Goal: Task Accomplishment & Management: Use online tool/utility

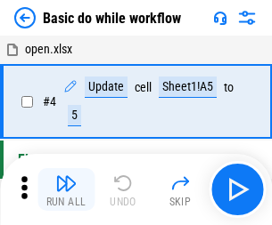
click at [66, 190] on img "button" at bounding box center [65, 183] width 21 height 21
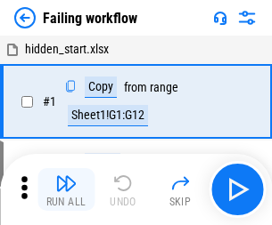
click at [66, 190] on img "button" at bounding box center [65, 183] width 21 height 21
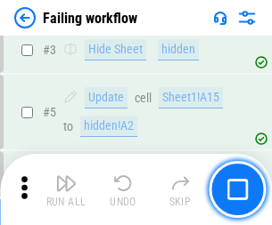
scroll to position [378, 0]
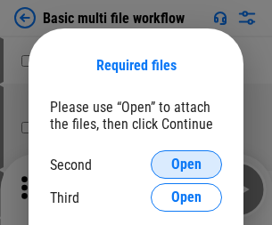
click at [186, 165] on span "Open" at bounding box center [186, 165] width 30 height 14
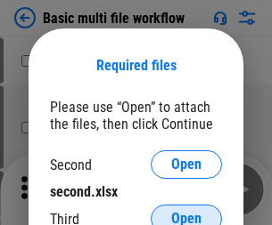
click at [186, 212] on span "Open" at bounding box center [186, 219] width 30 height 14
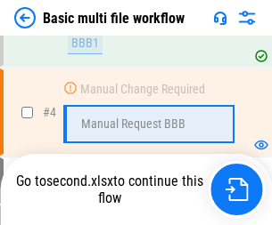
scroll to position [620, 0]
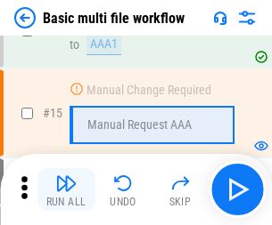
click at [66, 190] on img "button" at bounding box center [65, 183] width 21 height 21
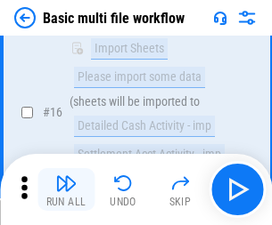
click at [66, 190] on img "button" at bounding box center [65, 183] width 21 height 21
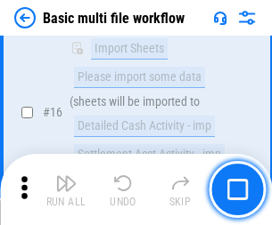
scroll to position [1186, 0]
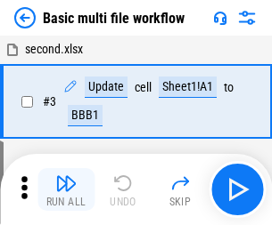
click at [66, 190] on img "button" at bounding box center [65, 183] width 21 height 21
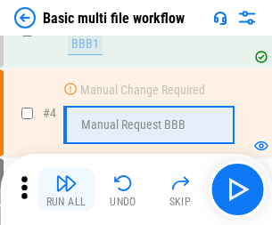
click at [66, 190] on img "button" at bounding box center [65, 183] width 21 height 21
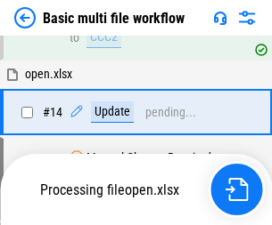
scroll to position [1060, 0]
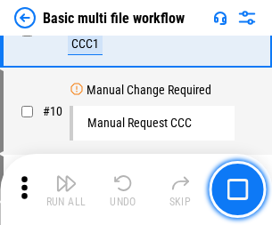
click at [66, 190] on img "button" at bounding box center [65, 183] width 21 height 21
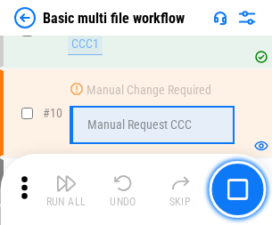
click at [66, 190] on img "button" at bounding box center [65, 183] width 21 height 21
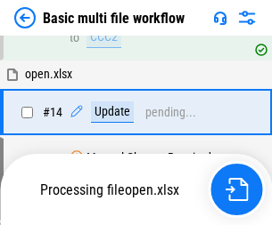
scroll to position [932, 0]
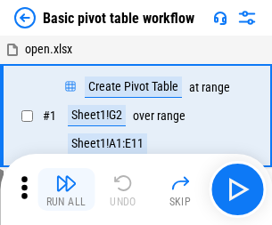
click at [66, 190] on img "button" at bounding box center [65, 183] width 21 height 21
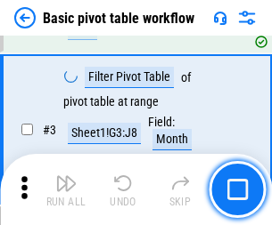
scroll to position [427, 0]
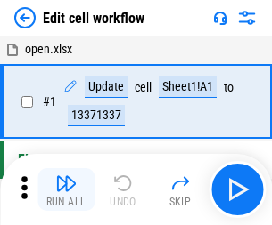
click at [66, 190] on img "button" at bounding box center [65, 183] width 21 height 21
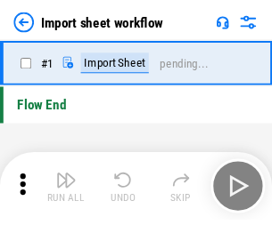
scroll to position [6, 0]
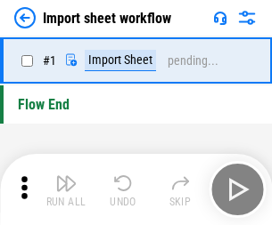
click at [66, 190] on img "button" at bounding box center [65, 183] width 21 height 21
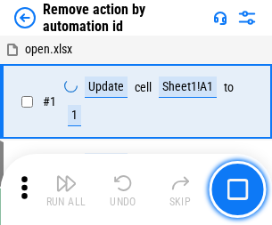
scroll to position [66, 0]
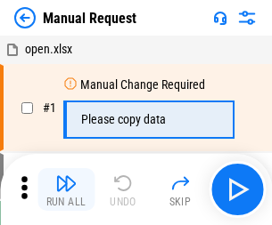
click at [66, 190] on img "button" at bounding box center [65, 183] width 21 height 21
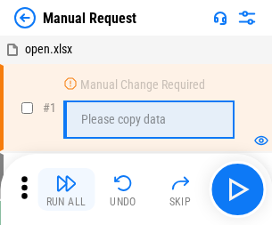
click at [66, 190] on img "button" at bounding box center [65, 183] width 21 height 21
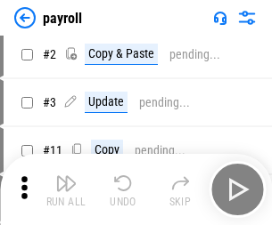
click at [66, 190] on img "button" at bounding box center [65, 183] width 21 height 21
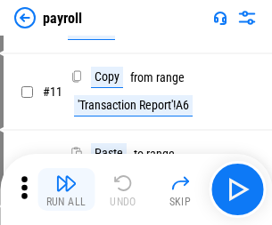
scroll to position [129, 0]
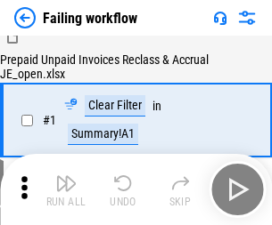
click at [66, 190] on img "button" at bounding box center [65, 183] width 21 height 21
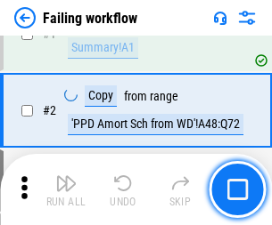
scroll to position [288, 0]
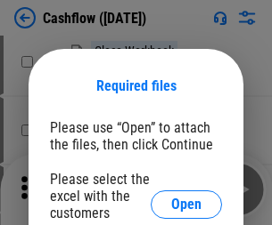
scroll to position [194, 0]
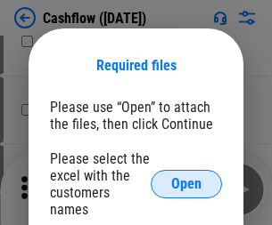
click at [186, 177] on span "Open" at bounding box center [186, 184] width 30 height 14
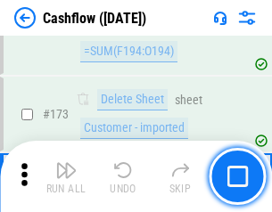
scroll to position [1886, 0]
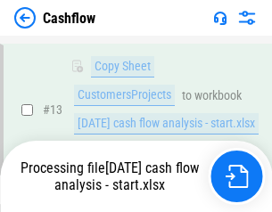
scroll to position [267, 0]
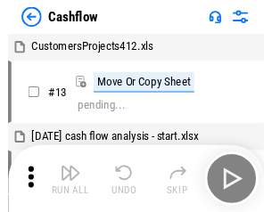
scroll to position [20, 0]
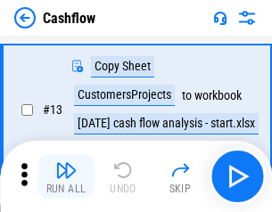
click at [66, 176] on img "button" at bounding box center [65, 169] width 21 height 21
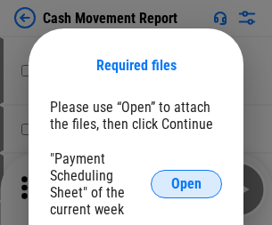
click at [186, 184] on span "Open" at bounding box center [186, 184] width 30 height 14
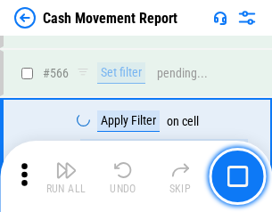
scroll to position [8166, 0]
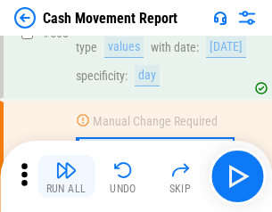
click at [66, 176] on img "button" at bounding box center [65, 169] width 21 height 21
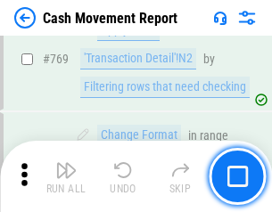
scroll to position [9901, 0]
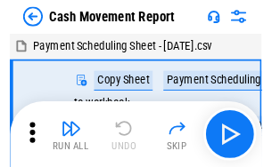
scroll to position [32, 0]
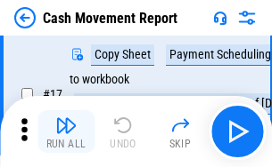
click at [66, 132] on img "button" at bounding box center [65, 125] width 21 height 21
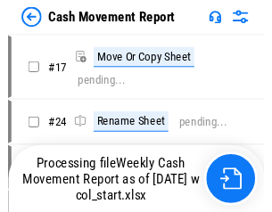
scroll to position [10, 0]
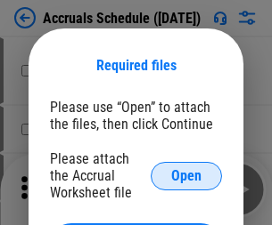
click at [186, 176] on span "Open" at bounding box center [186, 176] width 30 height 14
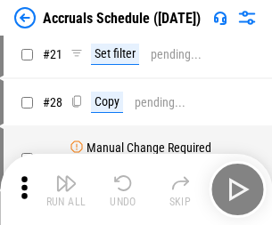
click at [66, 190] on img "button" at bounding box center [65, 183] width 21 height 21
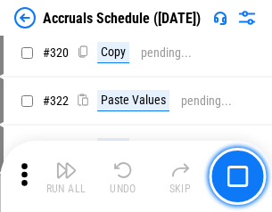
scroll to position [3314, 0]
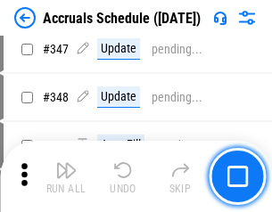
click at [66, 176] on img "button" at bounding box center [65, 169] width 21 height 21
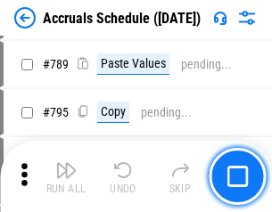
scroll to position [7484, 0]
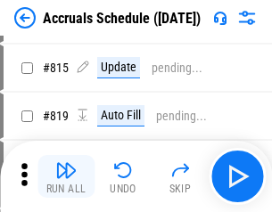
click at [66, 176] on img "button" at bounding box center [65, 169] width 21 height 21
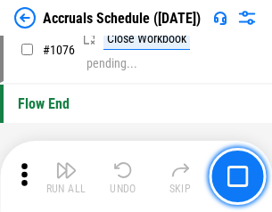
scroll to position [10671, 0]
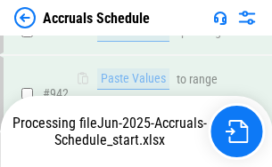
scroll to position [9800, 0]
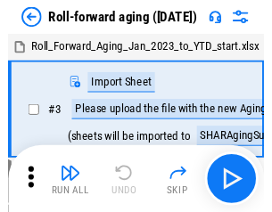
scroll to position [3, 0]
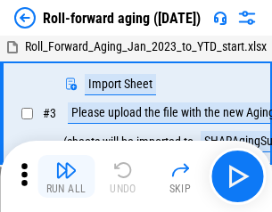
click at [66, 176] on img "button" at bounding box center [65, 169] width 21 height 21
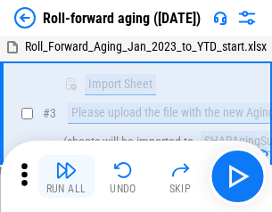
click at [66, 176] on img "button" at bounding box center [65, 169] width 21 height 21
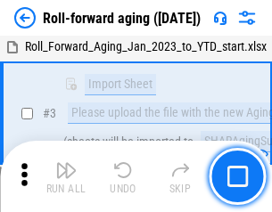
scroll to position [115, 0]
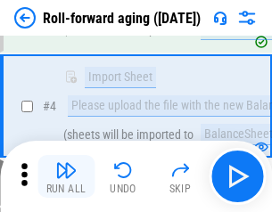
click at [66, 176] on img "button" at bounding box center [65, 169] width 21 height 21
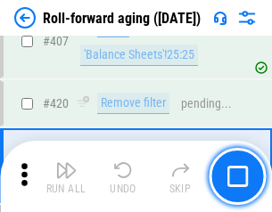
scroll to position [6178, 0]
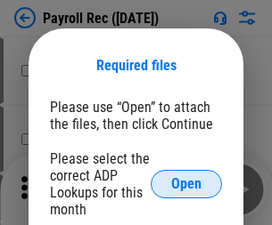
click at [186, 184] on span "Open" at bounding box center [186, 184] width 30 height 14
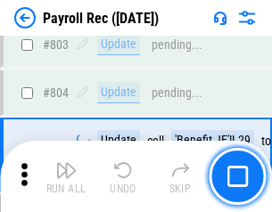
scroll to position [11320, 0]
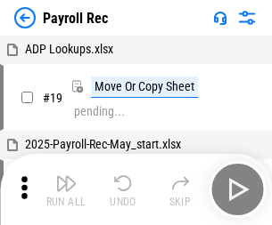
click at [66, 190] on img "button" at bounding box center [65, 183] width 21 height 21
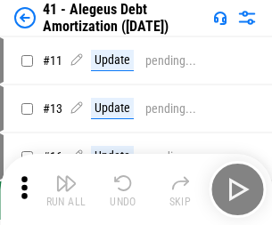
click at [66, 190] on img "button" at bounding box center [65, 183] width 21 height 21
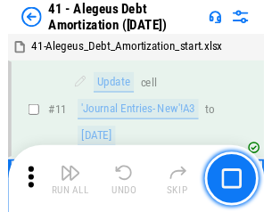
scroll to position [220, 0]
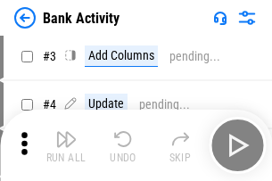
click at [66, 145] on img "button" at bounding box center [65, 138] width 21 height 21
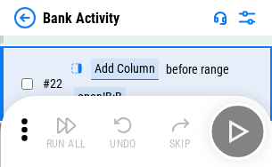
scroll to position [478, 0]
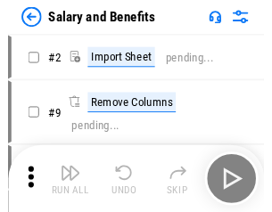
scroll to position [24, 0]
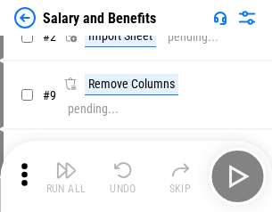
click at [66, 176] on img "button" at bounding box center [65, 169] width 21 height 21
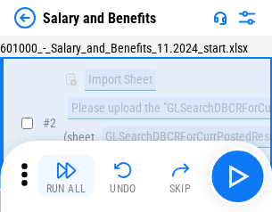
click at [66, 176] on img "button" at bounding box center [65, 169] width 21 height 21
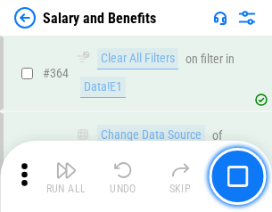
scroll to position [8391, 0]
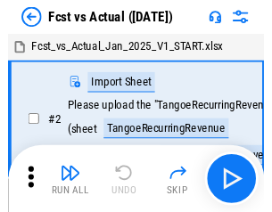
scroll to position [23, 0]
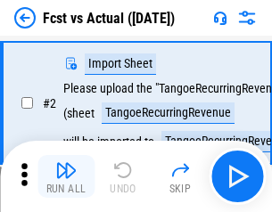
click at [66, 176] on img "button" at bounding box center [65, 169] width 21 height 21
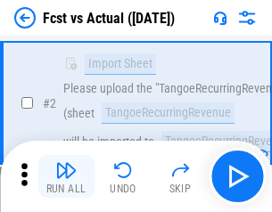
click at [66, 176] on img "button" at bounding box center [65, 169] width 21 height 21
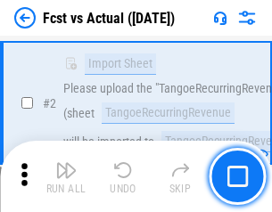
scroll to position [167, 0]
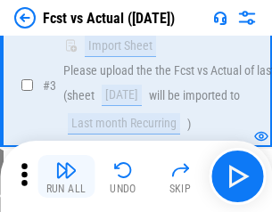
click at [66, 176] on img "button" at bounding box center [65, 169] width 21 height 21
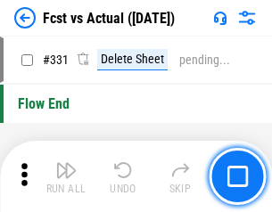
scroll to position [8529, 0]
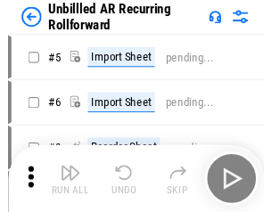
scroll to position [38, 0]
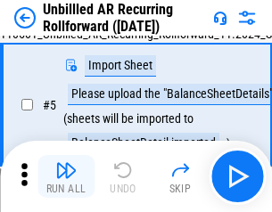
click at [66, 176] on img "button" at bounding box center [65, 169] width 21 height 21
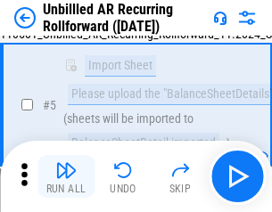
click at [66, 176] on img "button" at bounding box center [65, 169] width 21 height 21
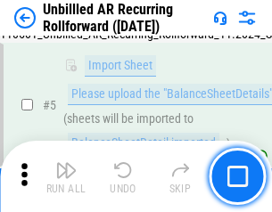
scroll to position [167, 0]
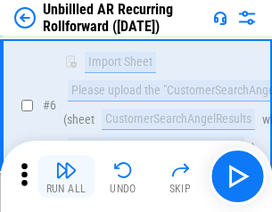
click at [66, 176] on img "button" at bounding box center [65, 169] width 21 height 21
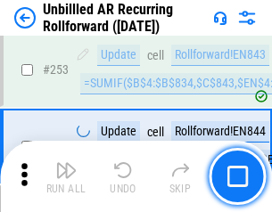
scroll to position [6052, 0]
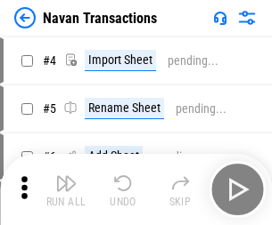
click at [66, 176] on img "button" at bounding box center [65, 183] width 21 height 21
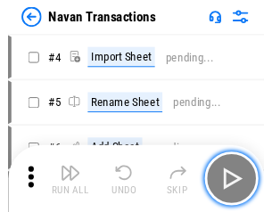
scroll to position [29, 0]
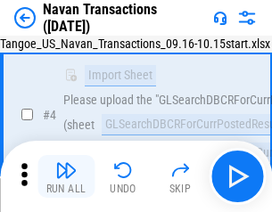
click at [66, 176] on img "button" at bounding box center [65, 169] width 21 height 21
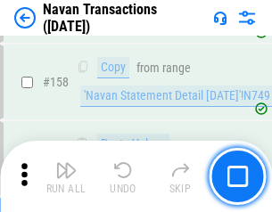
scroll to position [5777, 0]
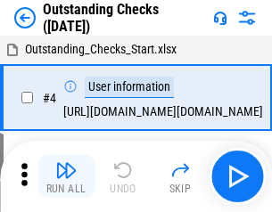
click at [66, 176] on img "button" at bounding box center [65, 169] width 21 height 21
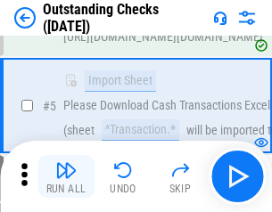
click at [66, 176] on img "button" at bounding box center [65, 169] width 21 height 21
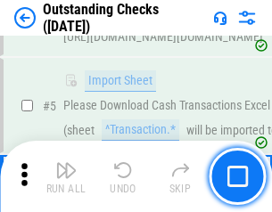
scroll to position [186, 0]
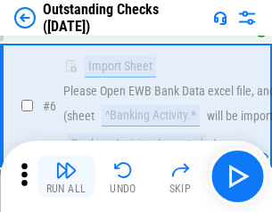
click at [66, 176] on img "button" at bounding box center [65, 169] width 21 height 21
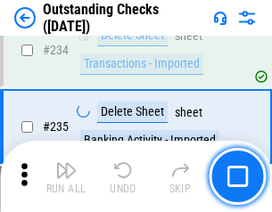
scroll to position [5410, 0]
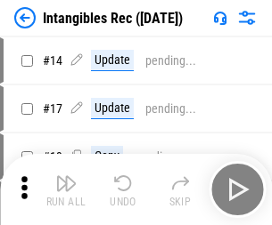
click at [66, 190] on img "button" at bounding box center [65, 183] width 21 height 21
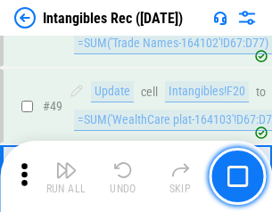
scroll to position [694, 0]
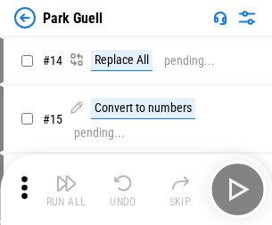
click at [66, 176] on img "button" at bounding box center [65, 183] width 21 height 21
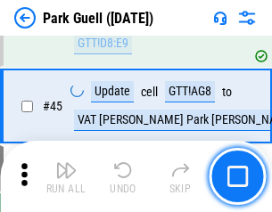
scroll to position [2228, 0]
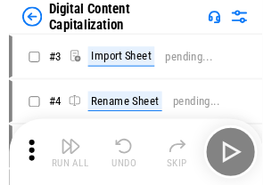
scroll to position [52, 0]
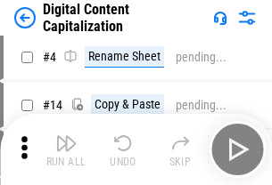
click at [66, 150] on img "button" at bounding box center [65, 143] width 21 height 21
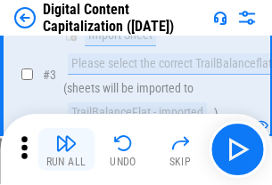
click at [66, 150] on img "button" at bounding box center [65, 143] width 21 height 21
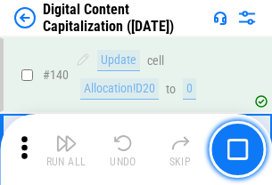
scroll to position [1890, 0]
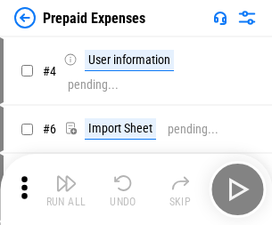
click at [66, 176] on img "button" at bounding box center [65, 183] width 21 height 21
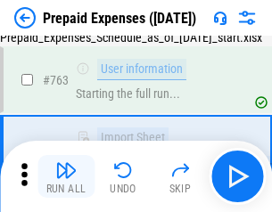
click at [66, 176] on img "button" at bounding box center [65, 169] width 21 height 21
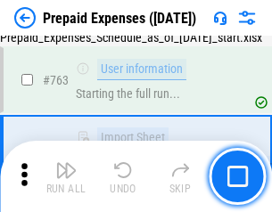
scroll to position [5043, 0]
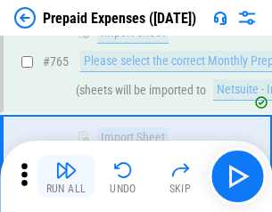
click at [66, 176] on img "button" at bounding box center [65, 169] width 21 height 21
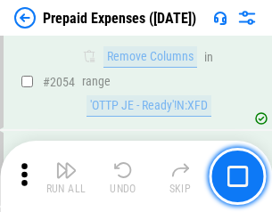
scroll to position [18624, 0]
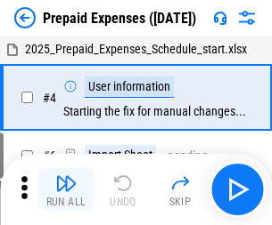
click at [66, 190] on img "button" at bounding box center [65, 183] width 21 height 21
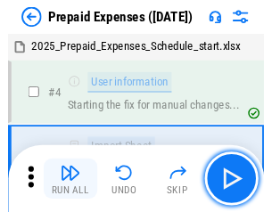
scroll to position [78, 0]
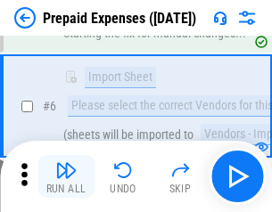
click at [66, 176] on img "button" at bounding box center [65, 169] width 21 height 21
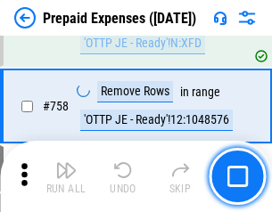
scroll to position [6349, 0]
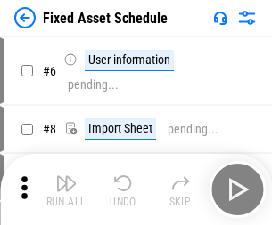
click at [66, 190] on img "button" at bounding box center [65, 183] width 21 height 21
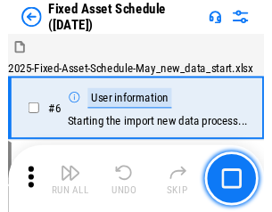
scroll to position [96, 0]
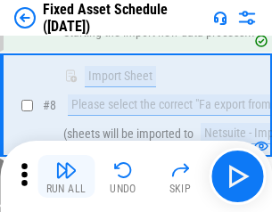
click at [66, 176] on img "button" at bounding box center [65, 169] width 21 height 21
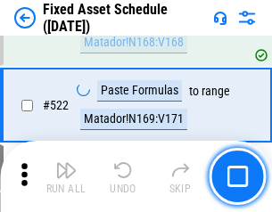
scroll to position [6193, 0]
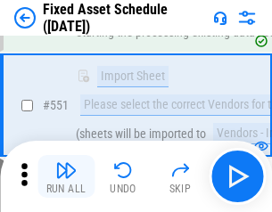
click at [66, 176] on img "button" at bounding box center [65, 169] width 21 height 21
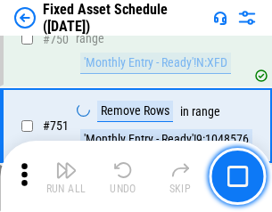
scroll to position [8686, 0]
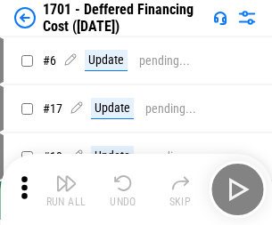
click at [66, 190] on img "button" at bounding box center [65, 183] width 21 height 21
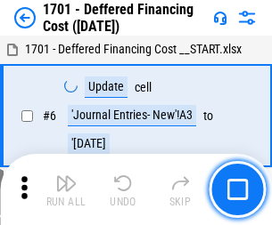
scroll to position [214, 0]
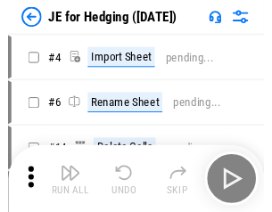
scroll to position [3, 0]
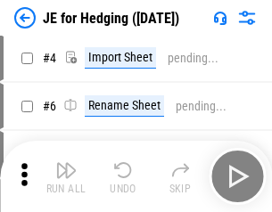
click at [66, 176] on img "button" at bounding box center [65, 169] width 21 height 21
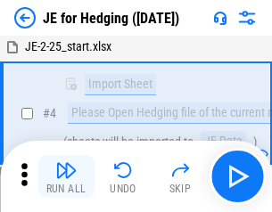
click at [66, 176] on img "button" at bounding box center [65, 169] width 21 height 21
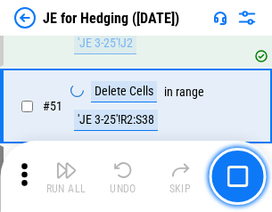
scroll to position [1154, 0]
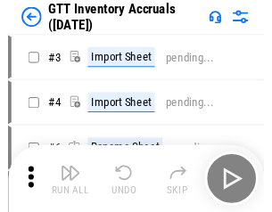
scroll to position [3, 0]
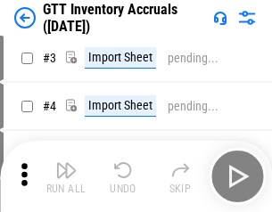
click at [66, 176] on img "button" at bounding box center [65, 169] width 21 height 21
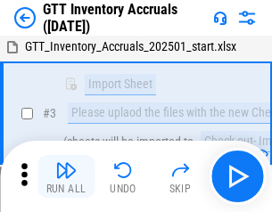
click at [66, 176] on img "button" at bounding box center [65, 169] width 21 height 21
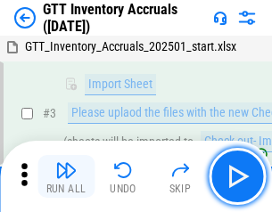
scroll to position [115, 0]
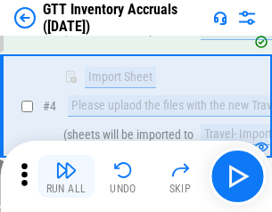
click at [66, 176] on img "button" at bounding box center [65, 169] width 21 height 21
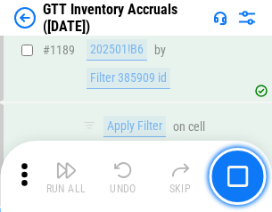
scroll to position [14549, 0]
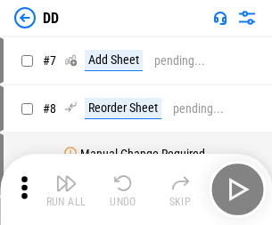
click at [66, 190] on img "button" at bounding box center [65, 183] width 21 height 21
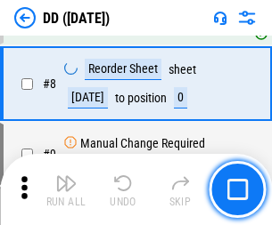
scroll to position [172, 0]
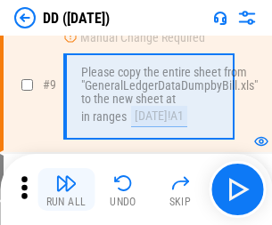
click at [66, 190] on img "button" at bounding box center [65, 183] width 21 height 21
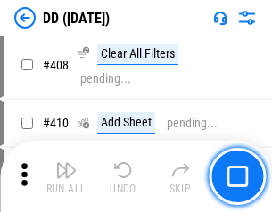
scroll to position [7972, 0]
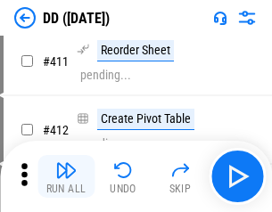
click at [66, 176] on img "button" at bounding box center [65, 169] width 21 height 21
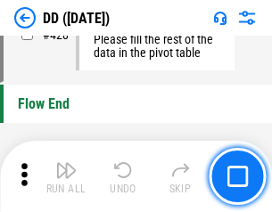
scroll to position [8528, 0]
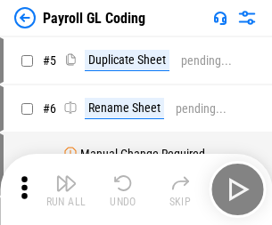
click at [66, 190] on img "button" at bounding box center [65, 183] width 21 height 21
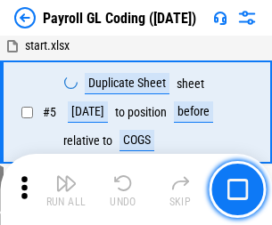
scroll to position [214, 0]
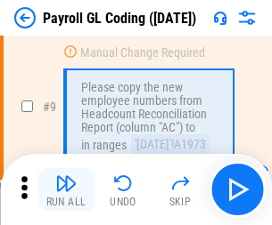
click at [66, 190] on img "button" at bounding box center [65, 183] width 21 height 21
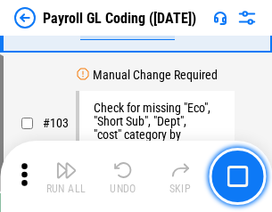
scroll to position [4180, 0]
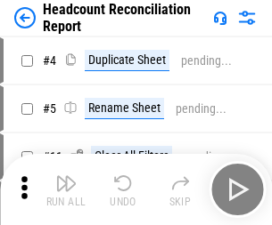
click at [66, 190] on img "button" at bounding box center [65, 183] width 21 height 21
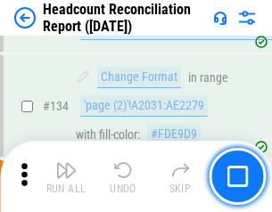
scroll to position [2142, 0]
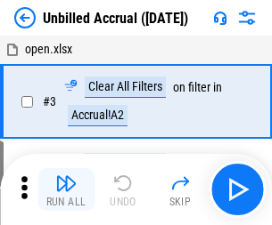
click at [66, 190] on img "button" at bounding box center [65, 183] width 21 height 21
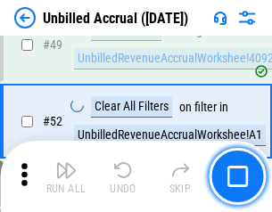
scroll to position [1616, 0]
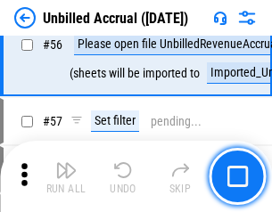
click at [66, 176] on img "button" at bounding box center [65, 169] width 21 height 21
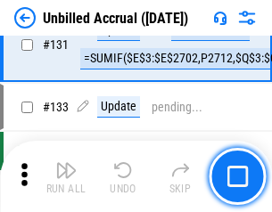
scroll to position [5307, 0]
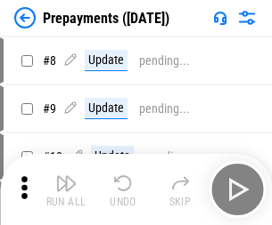
click at [66, 190] on img "button" at bounding box center [65, 183] width 21 height 21
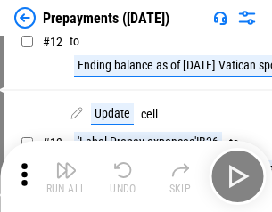
scroll to position [111, 0]
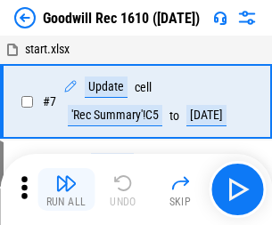
click at [66, 190] on img "button" at bounding box center [65, 183] width 21 height 21
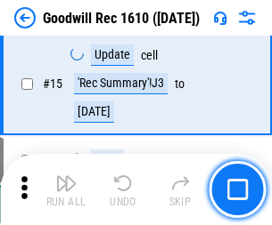
scroll to position [305, 0]
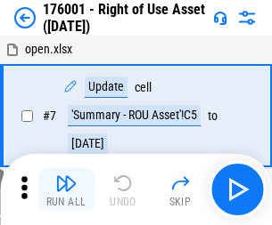
click at [66, 190] on img "button" at bounding box center [65, 183] width 21 height 21
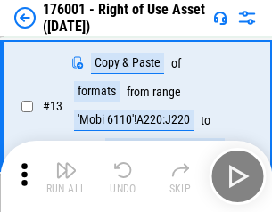
scroll to position [115, 0]
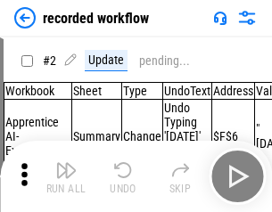
click at [66, 176] on img "button" at bounding box center [65, 169] width 21 height 21
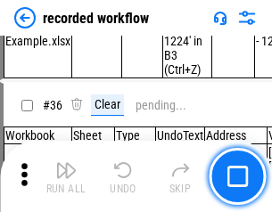
scroll to position [5569, 0]
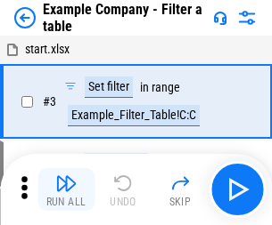
click at [66, 190] on img "button" at bounding box center [65, 183] width 21 height 21
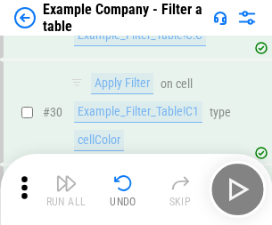
scroll to position [1630, 0]
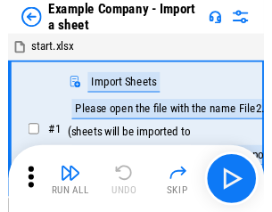
scroll to position [28, 0]
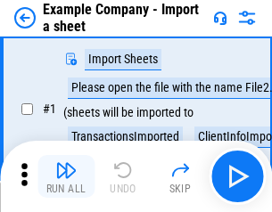
click at [66, 176] on img "button" at bounding box center [65, 169] width 21 height 21
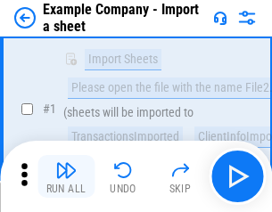
click at [66, 176] on img "button" at bounding box center [65, 169] width 21 height 21
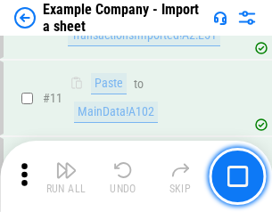
scroll to position [394, 0]
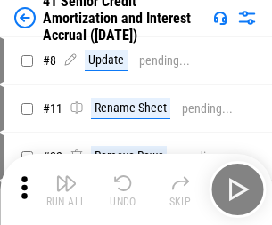
click at [66, 176] on img "button" at bounding box center [65, 183] width 21 height 21
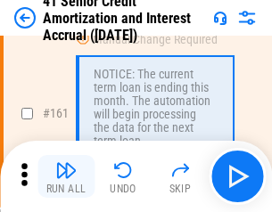
click at [66, 176] on img "button" at bounding box center [65, 169] width 21 height 21
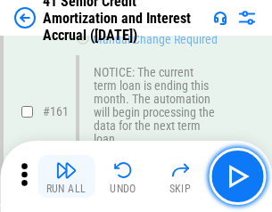
scroll to position [1906, 0]
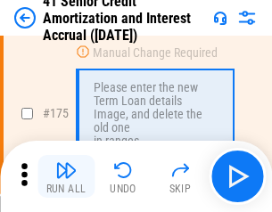
click at [66, 176] on img "button" at bounding box center [65, 169] width 21 height 21
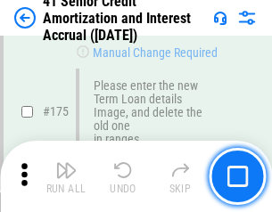
scroll to position [2086, 0]
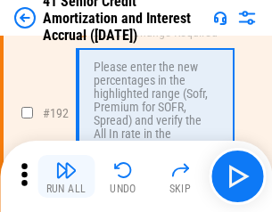
click at [66, 176] on img "button" at bounding box center [65, 169] width 21 height 21
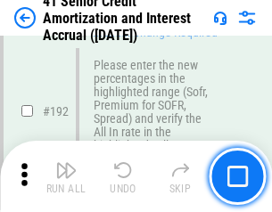
scroll to position [2274, 0]
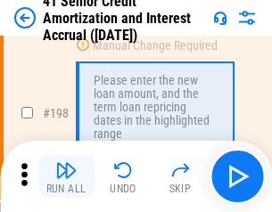
click at [66, 176] on img "button" at bounding box center [65, 169] width 21 height 21
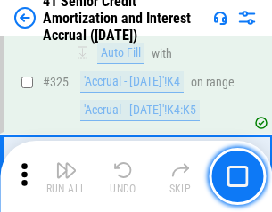
scroll to position [4552, 0]
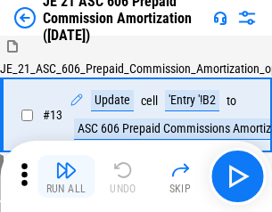
click at [66, 176] on img "button" at bounding box center [65, 169] width 21 height 21
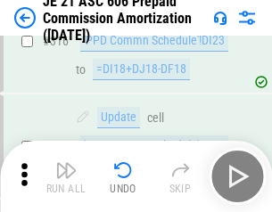
scroll to position [3327, 0]
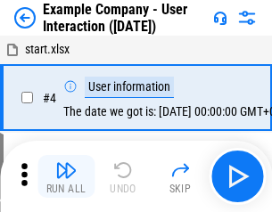
click at [66, 176] on img "button" at bounding box center [65, 169] width 21 height 21
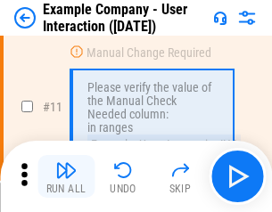
click at [66, 176] on img "button" at bounding box center [65, 169] width 21 height 21
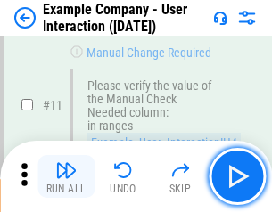
scroll to position [386, 0]
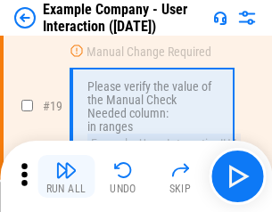
click at [66, 176] on img "button" at bounding box center [65, 169] width 21 height 21
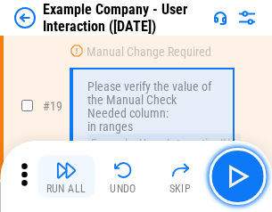
click at [66, 176] on img "button" at bounding box center [65, 169] width 21 height 21
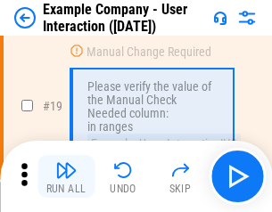
click at [66, 176] on img "button" at bounding box center [65, 169] width 21 height 21
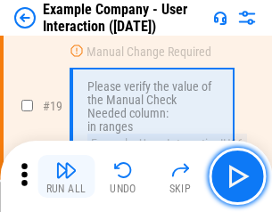
click at [66, 176] on img "button" at bounding box center [65, 169] width 21 height 21
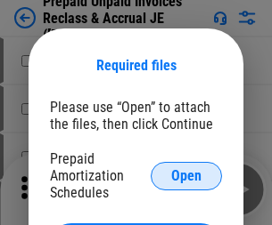
click at [186, 176] on span "Open" at bounding box center [186, 176] width 30 height 14
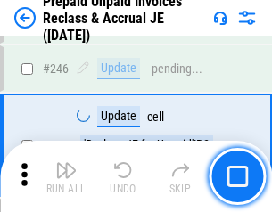
scroll to position [2405, 0]
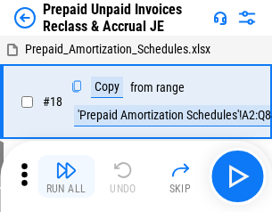
click at [66, 176] on img "button" at bounding box center [65, 169] width 21 height 21
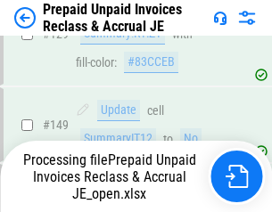
scroll to position [2405, 0]
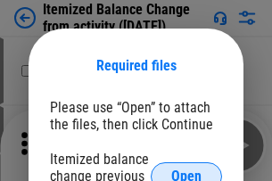
click at [186, 169] on span "Open" at bounding box center [186, 176] width 30 height 14
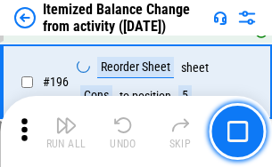
scroll to position [3429, 0]
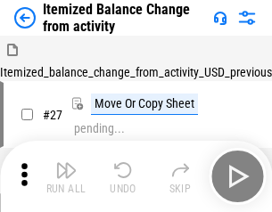
scroll to position [28, 0]
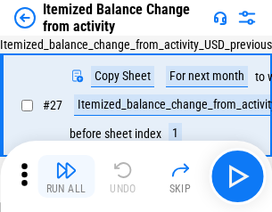
click at [66, 176] on img "button" at bounding box center [65, 169] width 21 height 21
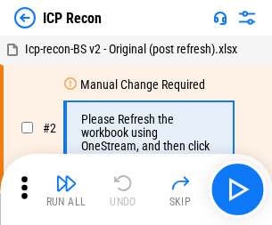
scroll to position [8, 0]
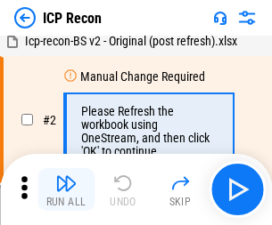
click at [66, 190] on img "button" at bounding box center [65, 183] width 21 height 21
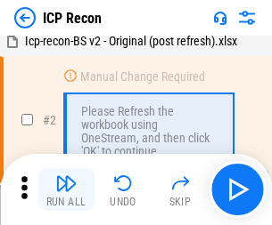
click at [66, 190] on img "button" at bounding box center [65, 183] width 21 height 21
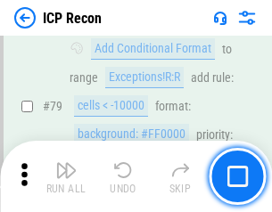
scroll to position [1746, 0]
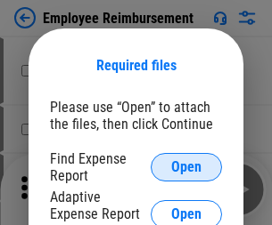
click at [186, 167] on span "Open" at bounding box center [186, 167] width 30 height 14
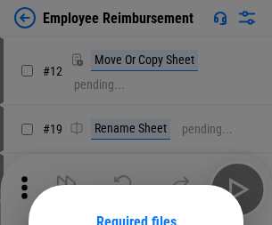
scroll to position [157, 0]
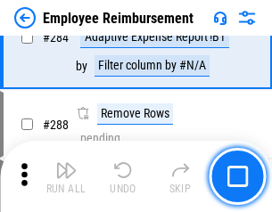
scroll to position [4843, 0]
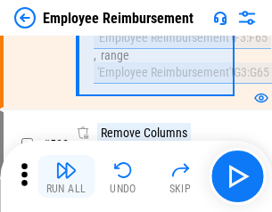
click at [66, 176] on img "button" at bounding box center [65, 169] width 21 height 21
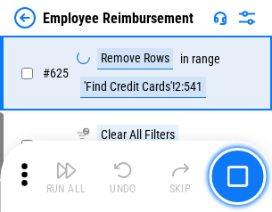
scroll to position [10668, 0]
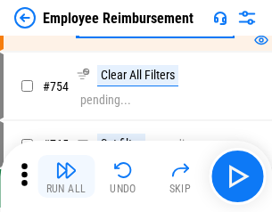
click at [66, 176] on img "button" at bounding box center [65, 169] width 21 height 21
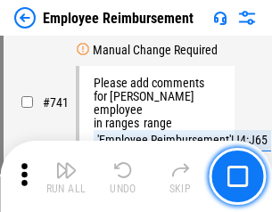
scroll to position [12500, 0]
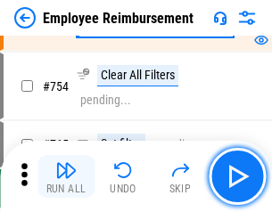
click at [66, 176] on img "button" at bounding box center [65, 169] width 21 height 21
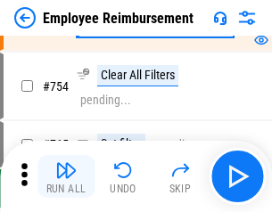
click at [66, 176] on img "button" at bounding box center [65, 169] width 21 height 21
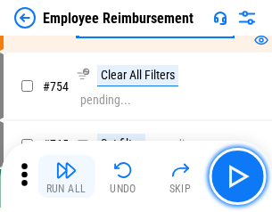
click at [66, 176] on img "button" at bounding box center [65, 169] width 21 height 21
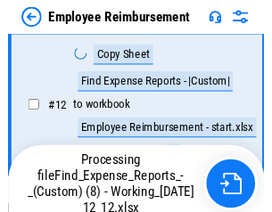
scroll to position [363, 0]
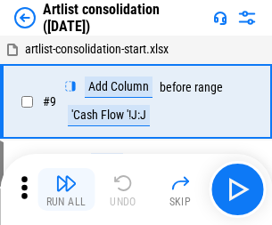
click at [66, 190] on img "button" at bounding box center [65, 183] width 21 height 21
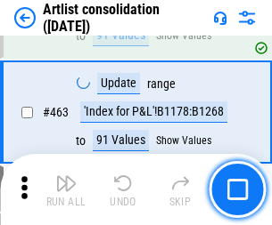
scroll to position [7802, 0]
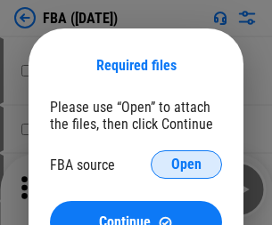
click at [186, 165] on span "Open" at bounding box center [186, 165] width 30 height 14
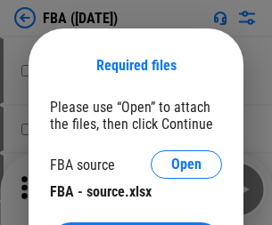
scroll to position [40, 0]
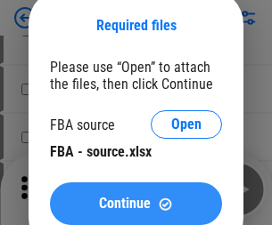
click at [135, 204] on span "Continue" at bounding box center [125, 204] width 52 height 14
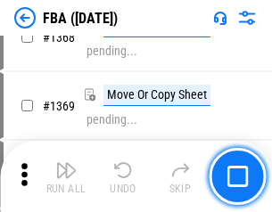
scroll to position [19135, 0]
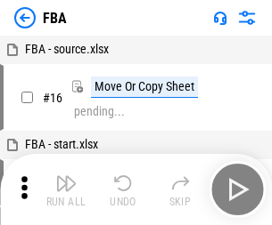
scroll to position [18, 0]
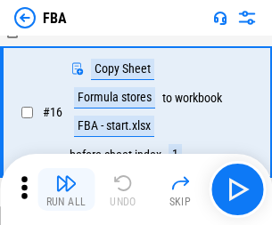
click at [66, 190] on img "button" at bounding box center [65, 183] width 21 height 21
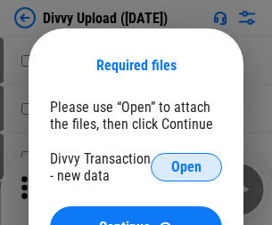
click at [186, 167] on span "Open" at bounding box center [186, 167] width 30 height 14
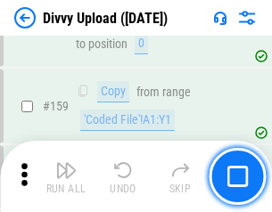
scroll to position [1845, 0]
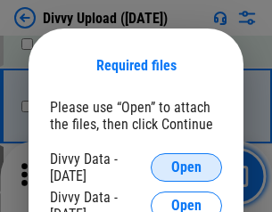
click at [186, 167] on span "Open" at bounding box center [186, 167] width 30 height 14
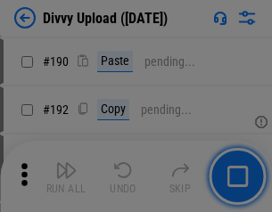
scroll to position [2249, 0]
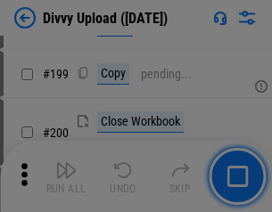
scroll to position [2591, 0]
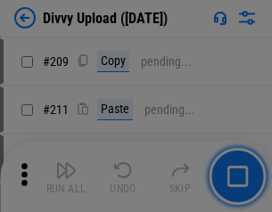
scroll to position [3026, 0]
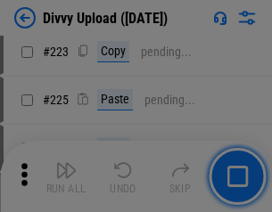
scroll to position [3556, 0]
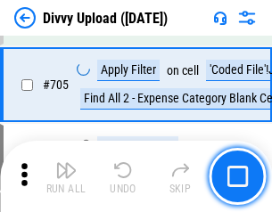
scroll to position [12188, 0]
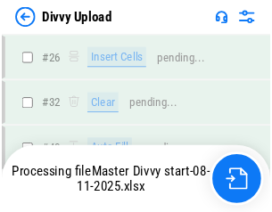
scroll to position [1845, 0]
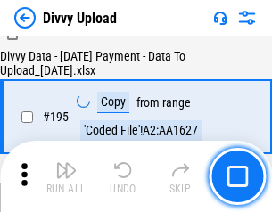
scroll to position [2490, 0]
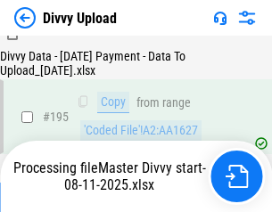
scroll to position [2490, 0]
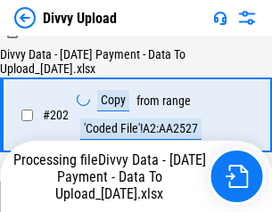
scroll to position [2897, 0]
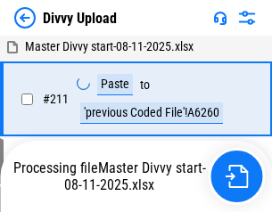
scroll to position [3565, 0]
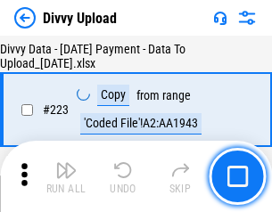
scroll to position [4062, 0]
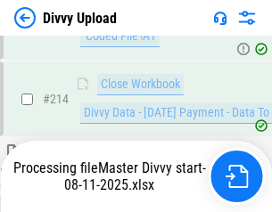
scroll to position [3669, 0]
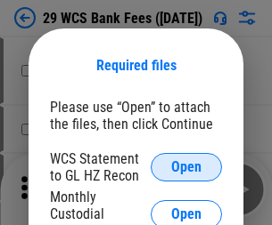
click at [186, 167] on span "Open" at bounding box center [186, 167] width 30 height 14
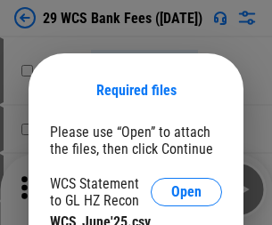
scroll to position [25, 0]
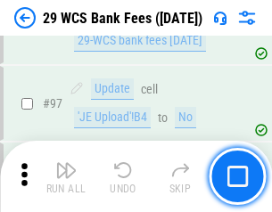
scroll to position [1736, 0]
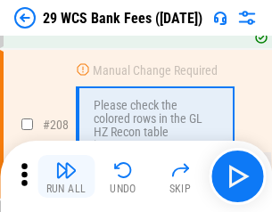
click at [66, 176] on img "button" at bounding box center [65, 169] width 21 height 21
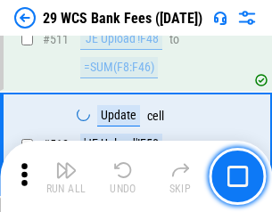
scroll to position [8964, 0]
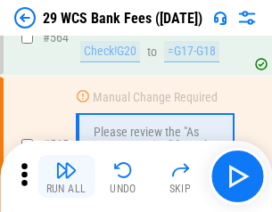
click at [66, 176] on img "button" at bounding box center [65, 169] width 21 height 21
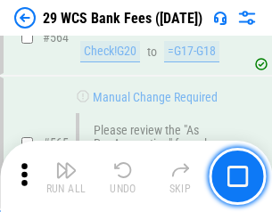
scroll to position [9636, 0]
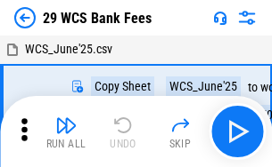
scroll to position [32, 0]
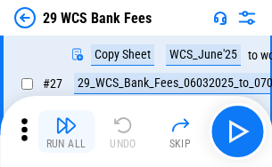
click at [66, 132] on img "button" at bounding box center [65, 125] width 21 height 21
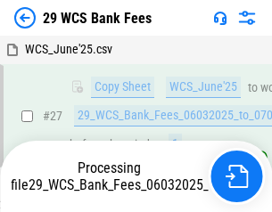
scroll to position [355, 0]
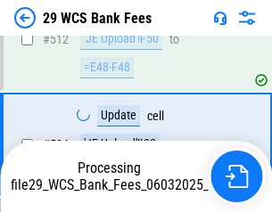
scroll to position [9224, 0]
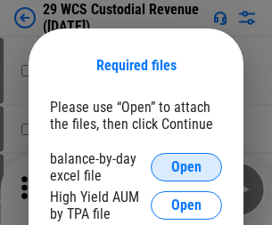
click at [186, 167] on span "Open" at bounding box center [186, 167] width 30 height 14
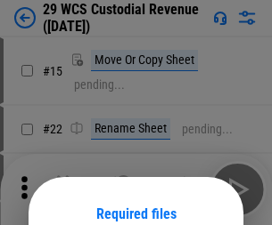
scroll to position [149, 0]
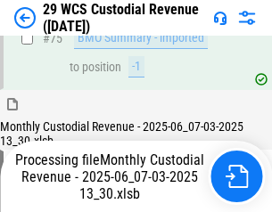
scroll to position [1861, 0]
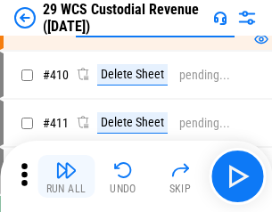
click at [66, 176] on img "button" at bounding box center [65, 169] width 21 height 21
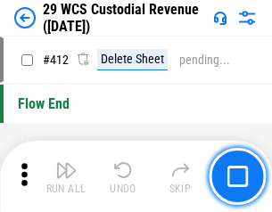
scroll to position [8509, 0]
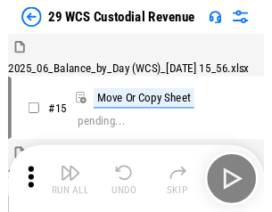
scroll to position [43, 0]
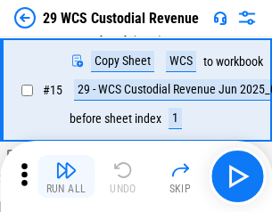
click at [66, 176] on img "button" at bounding box center [65, 169] width 21 height 21
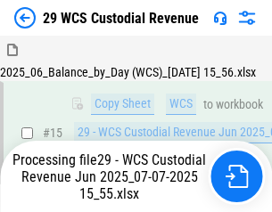
scroll to position [404, 0]
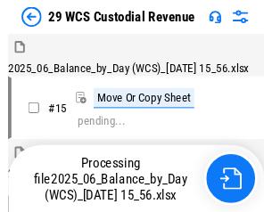
scroll to position [43, 0]
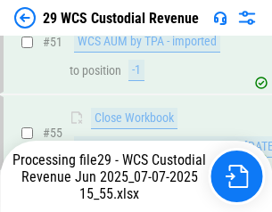
scroll to position [1861, 0]
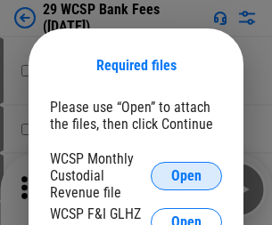
click at [186, 176] on span "Open" at bounding box center [186, 176] width 30 height 14
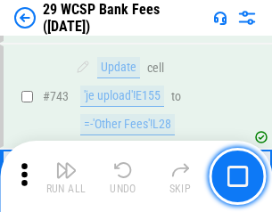
scroll to position [8979, 0]
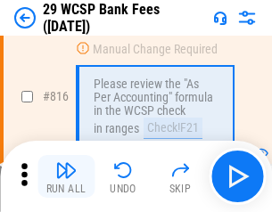
click at [66, 176] on img "button" at bounding box center [65, 169] width 21 height 21
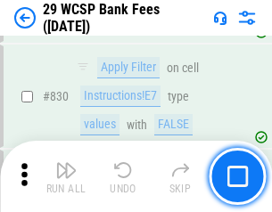
scroll to position [11305, 0]
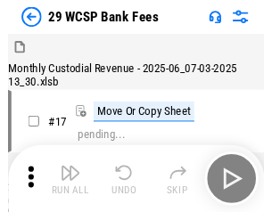
scroll to position [43, 0]
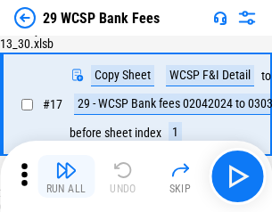
click at [66, 176] on img "button" at bounding box center [65, 169] width 21 height 21
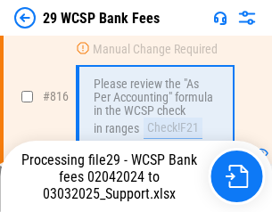
scroll to position [10955, 0]
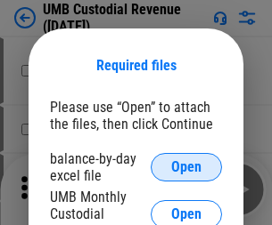
click at [186, 167] on span "Open" at bounding box center [186, 167] width 30 height 14
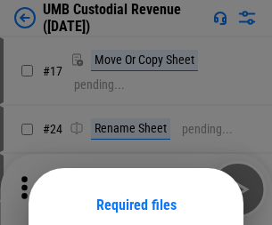
scroll to position [140, 0]
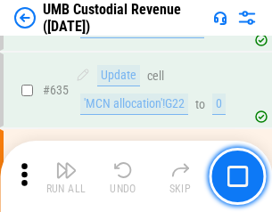
scroll to position [9324, 0]
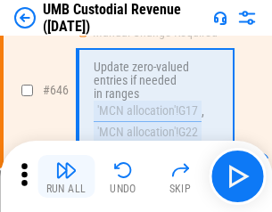
click at [66, 176] on img "button" at bounding box center [65, 169] width 21 height 21
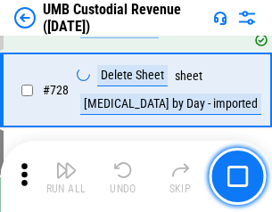
scroll to position [10991, 0]
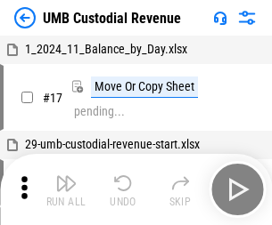
scroll to position [13, 0]
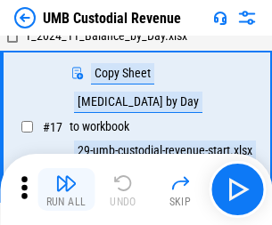
click at [66, 190] on img "button" at bounding box center [65, 183] width 21 height 21
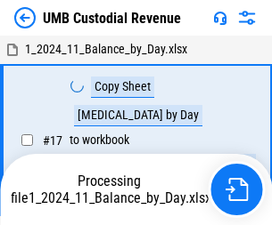
scroll to position [13, 0]
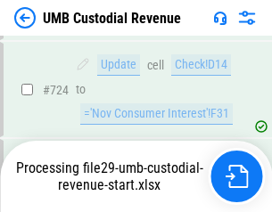
scroll to position [10873, 0]
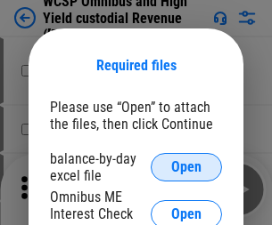
click at [186, 167] on span "Open" at bounding box center [186, 167] width 30 height 14
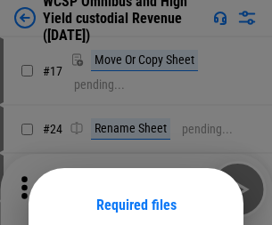
scroll to position [140, 0]
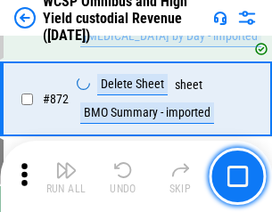
scroll to position [15079, 0]
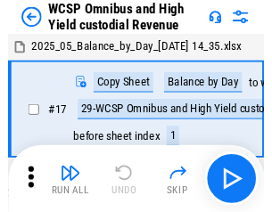
scroll to position [10, 0]
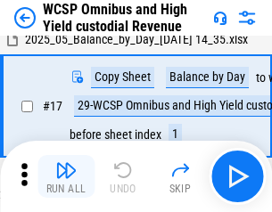
click at [66, 176] on img "button" at bounding box center [65, 169] width 21 height 21
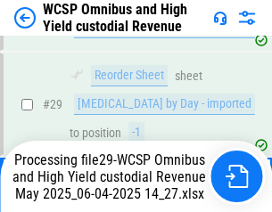
scroll to position [371, 0]
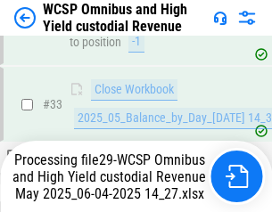
scroll to position [882, 0]
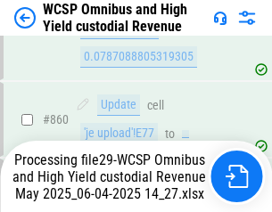
scroll to position [15038, 0]
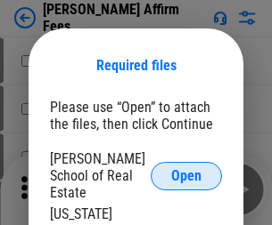
click at [186, 169] on span "Open" at bounding box center [186, 176] width 30 height 14
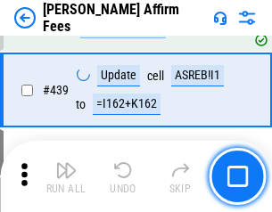
scroll to position [4098, 0]
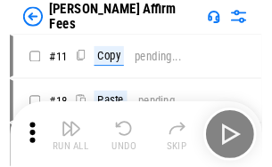
scroll to position [18, 0]
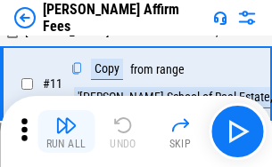
click at [66, 132] on img "button" at bounding box center [65, 125] width 21 height 21
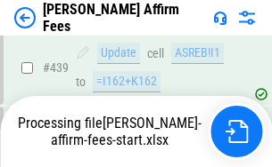
scroll to position [4673, 0]
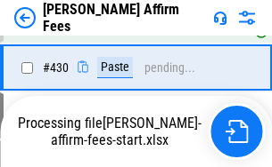
scroll to position [3967, 0]
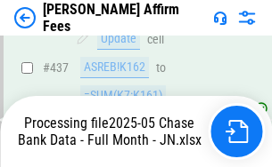
scroll to position [4673, 0]
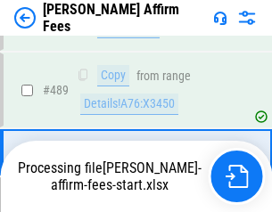
scroll to position [4651, 0]
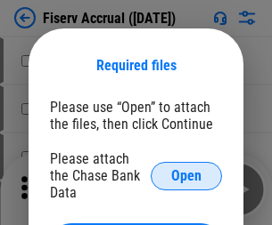
click at [186, 169] on span "Open" at bounding box center [186, 176] width 30 height 14
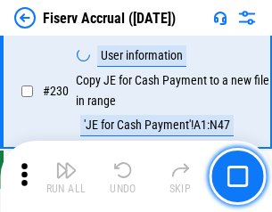
scroll to position [5646, 0]
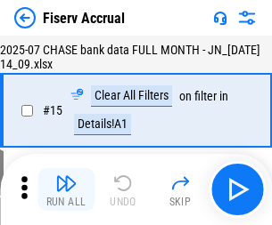
click at [66, 190] on img "button" at bounding box center [65, 183] width 21 height 21
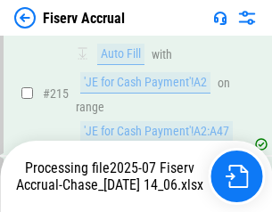
scroll to position [5625, 0]
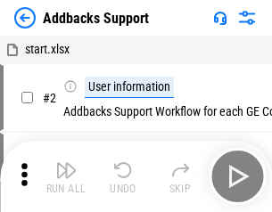
click at [66, 176] on img "button" at bounding box center [65, 169] width 21 height 21
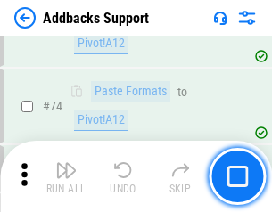
scroll to position [1297, 0]
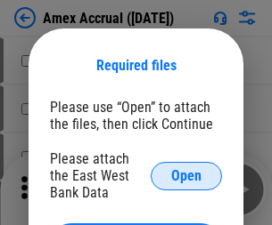
click at [186, 176] on span "Open" at bounding box center [186, 176] width 30 height 14
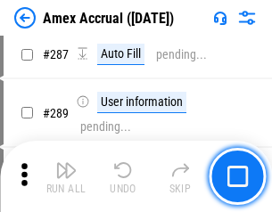
scroll to position [5109, 0]
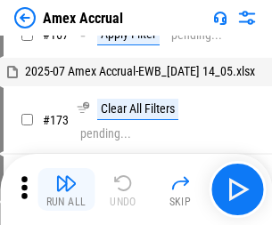
click at [66, 190] on img "button" at bounding box center [65, 183] width 21 height 21
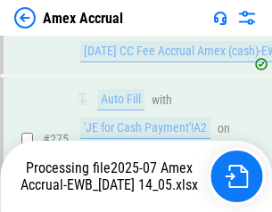
scroll to position [5421, 0]
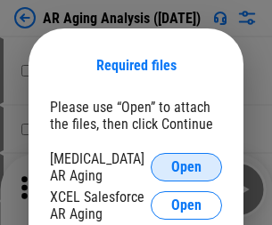
click at [186, 165] on span "Open" at bounding box center [186, 167] width 30 height 14
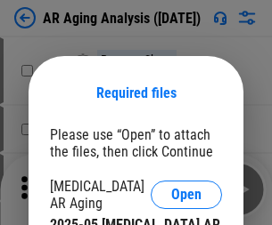
scroll to position [28, 0]
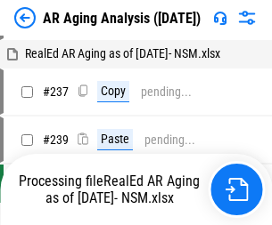
scroll to position [18, 0]
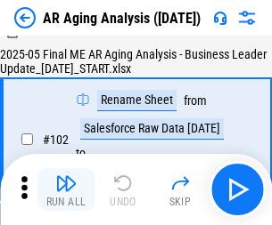
click at [66, 190] on img "button" at bounding box center [65, 183] width 21 height 21
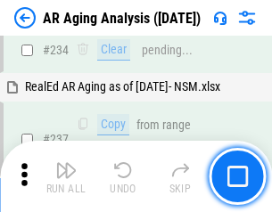
scroll to position [2762, 0]
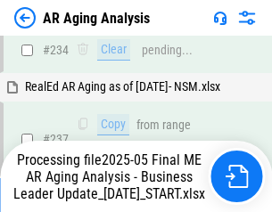
scroll to position [2741, 0]
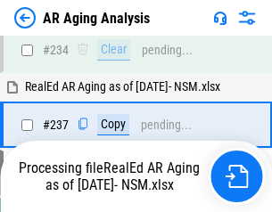
scroll to position [2741, 0]
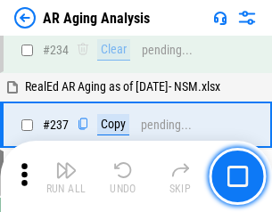
scroll to position [2741, 0]
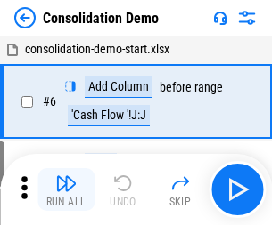
click at [66, 190] on img "button" at bounding box center [65, 183] width 21 height 21
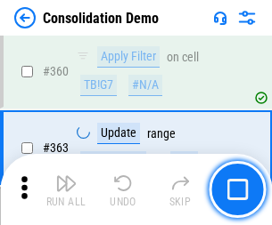
scroll to position [5972, 0]
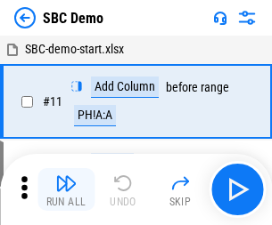
click at [66, 190] on img "button" at bounding box center [65, 183] width 21 height 21
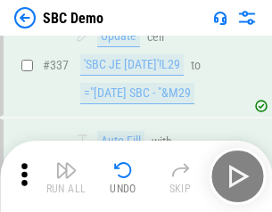
scroll to position [4687, 0]
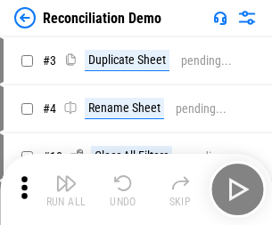
click at [66, 190] on img "button" at bounding box center [65, 183] width 21 height 21
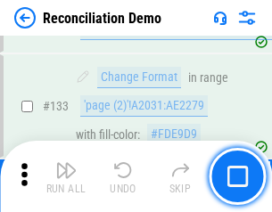
scroll to position [2116, 0]
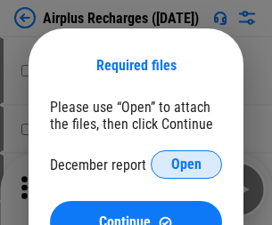
click at [186, 165] on span "Open" at bounding box center [186, 165] width 30 height 14
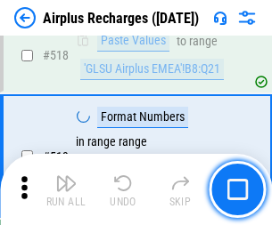
scroll to position [7667, 0]
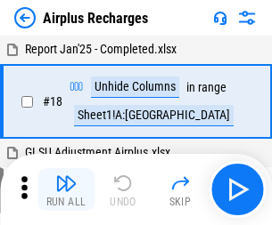
click at [66, 190] on img "button" at bounding box center [65, 183] width 21 height 21
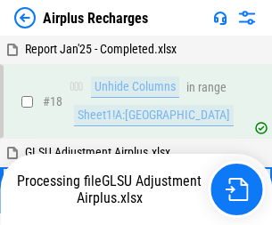
scroll to position [78, 0]
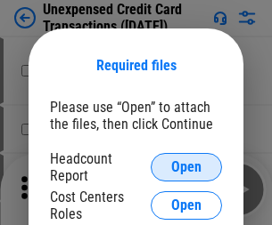
click at [186, 167] on span "Open" at bounding box center [186, 167] width 30 height 14
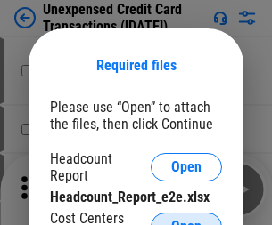
click at [186, 220] on span "Open" at bounding box center [186, 227] width 30 height 14
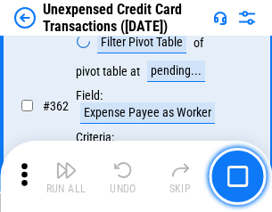
scroll to position [4582, 0]
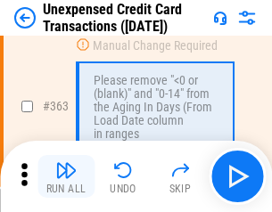
click at [66, 176] on img "button" at bounding box center [65, 169] width 21 height 21
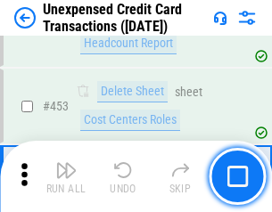
scroll to position [6077, 0]
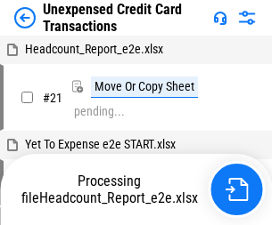
scroll to position [28, 0]
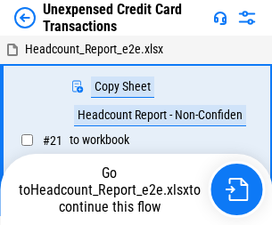
scroll to position [20, 0]
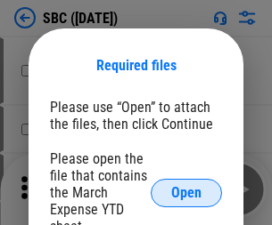
click at [186, 192] on span "Open" at bounding box center [186, 193] width 30 height 14
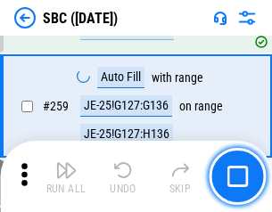
scroll to position [3482, 0]
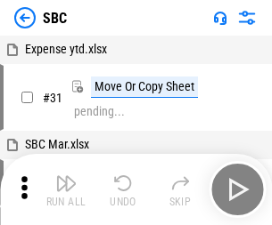
scroll to position [18, 0]
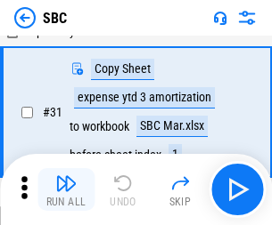
click at [66, 190] on img "button" at bounding box center [65, 183] width 21 height 21
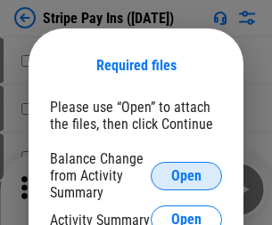
click at [186, 176] on span "Open" at bounding box center [186, 176] width 30 height 14
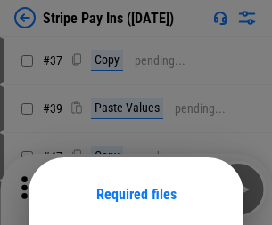
scroll to position [129, 0]
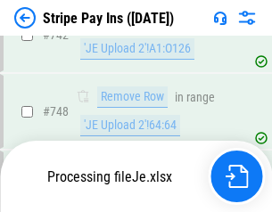
scroll to position [9237, 0]
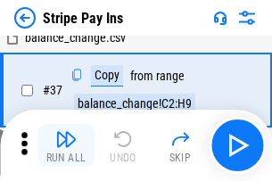
click at [66, 145] on img "button" at bounding box center [65, 138] width 21 height 21
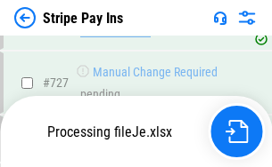
scroll to position [9198, 0]
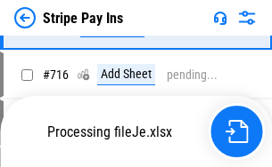
scroll to position [9093, 0]
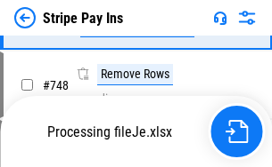
scroll to position [9198, 0]
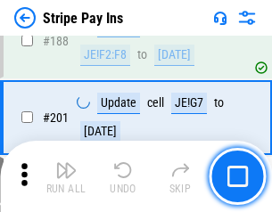
scroll to position [2537, 0]
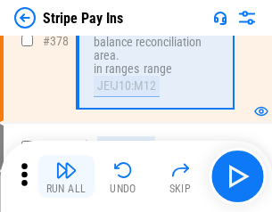
click at [66, 176] on img "button" at bounding box center [65, 169] width 21 height 21
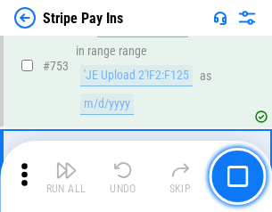
scroll to position [9175, 0]
